Goal: Information Seeking & Learning: Learn about a topic

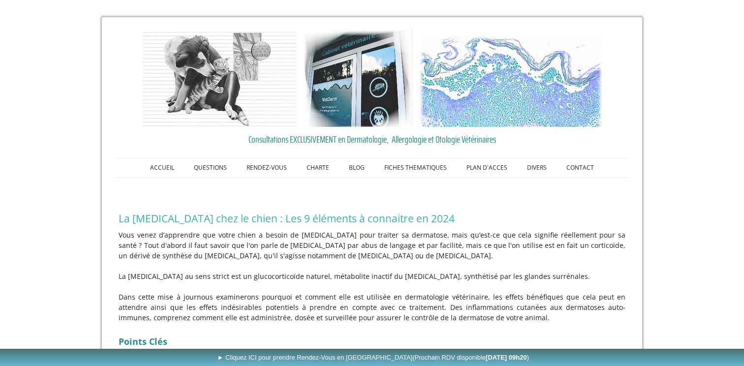
scroll to position [106, 0]
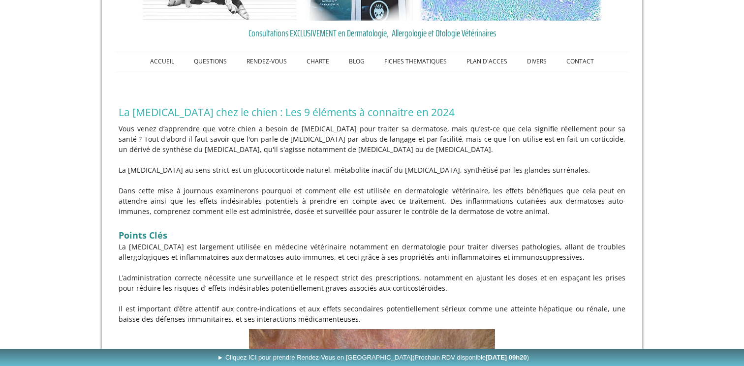
click at [266, 172] on p "La [MEDICAL_DATA] au sens strict est un glucocorticoïde naturel, métabolite ina…" at bounding box center [372, 170] width 507 height 10
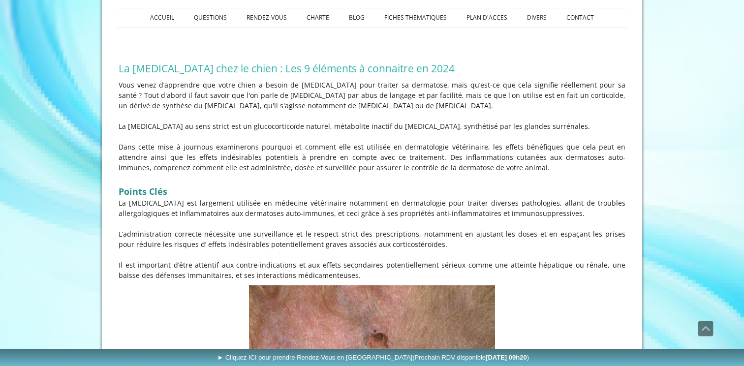
scroll to position [110, 0]
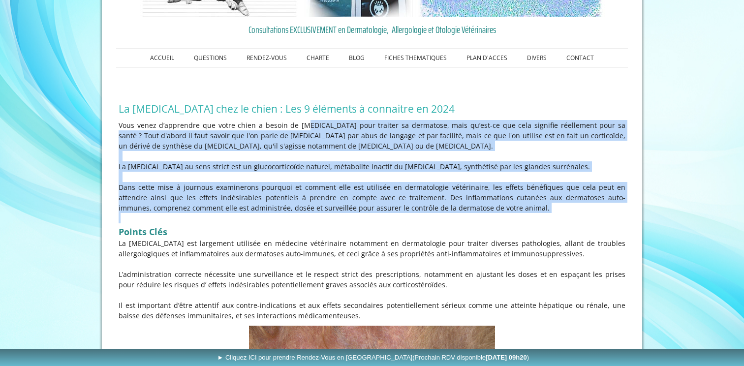
drag, startPoint x: 283, startPoint y: 124, endPoint x: 266, endPoint y: 223, distance: 100.9
click at [266, 223] on div "Vous venez d’apprendre que votre chien a besoin de [MEDICAL_DATA] pour traiter …" at bounding box center [372, 221] width 512 height 206
click at [266, 223] on h2 "Points Clés" at bounding box center [372, 230] width 507 height 15
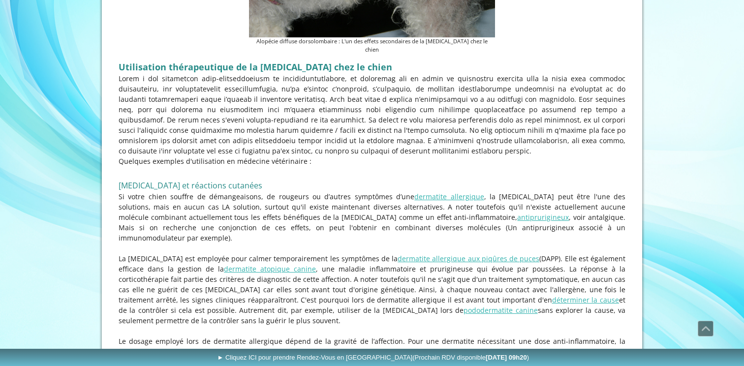
scroll to position [892, 0]
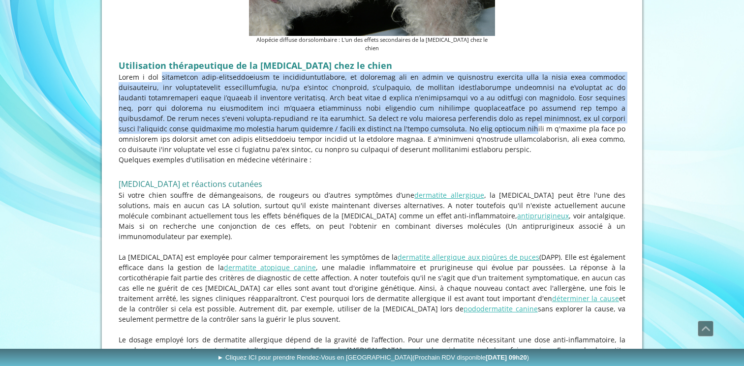
drag, startPoint x: 143, startPoint y: 69, endPoint x: 323, endPoint y: 122, distance: 187.9
click at [323, 122] on p at bounding box center [372, 113] width 507 height 83
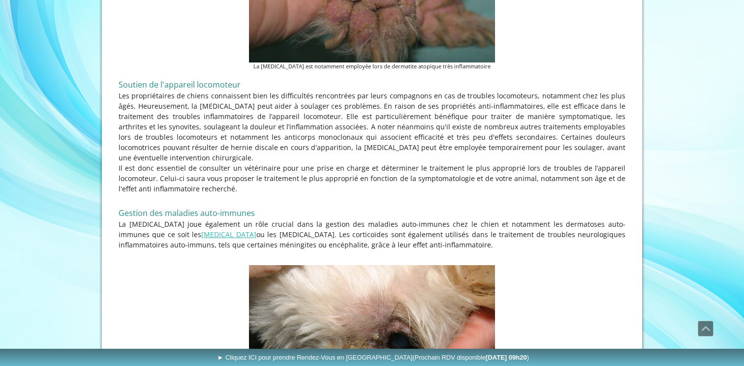
scroll to position [1401, 0]
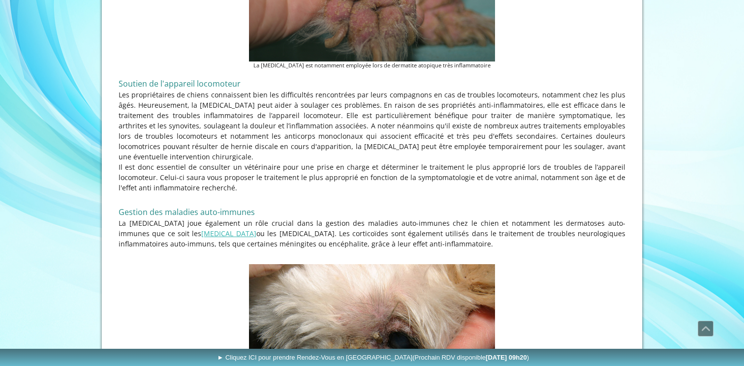
drag, startPoint x: 142, startPoint y: 71, endPoint x: 233, endPoint y: 154, distance: 123.3
click at [233, 154] on div "Soutien de l'appareil locomoteur Les propriétaires de chiens connaissent bien l…" at bounding box center [372, 166] width 512 height 189
click at [233, 162] on p "Il est donc essentiel de consulter un vétérinaire pour une prise en charge et d…" at bounding box center [372, 177] width 507 height 31
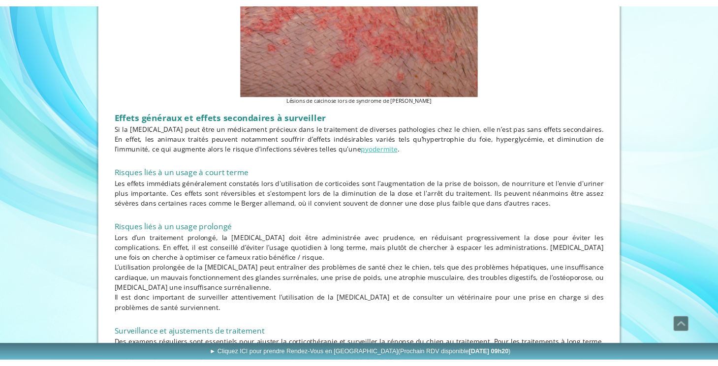
scroll to position [2066, 0]
